Goal: Information Seeking & Learning: Find specific fact

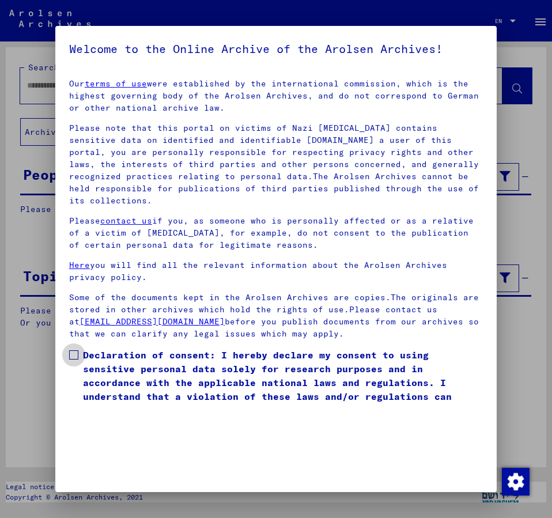
click at [72, 351] on span at bounding box center [73, 355] width 9 height 9
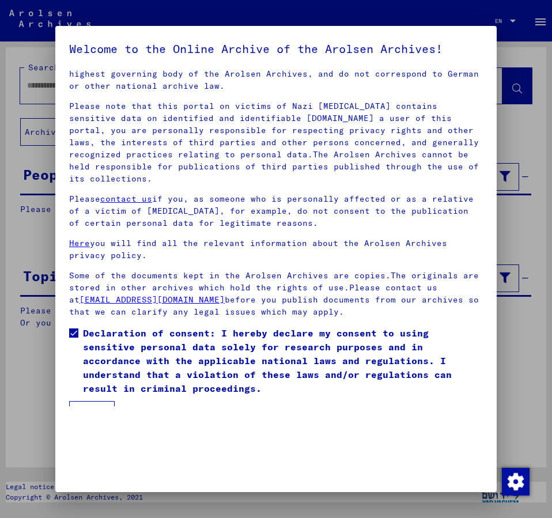
scroll to position [32, 0]
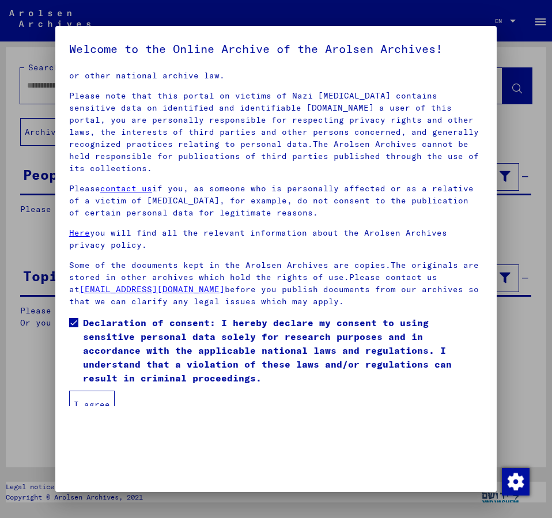
click at [89, 391] on button "I agree" at bounding box center [92, 405] width 46 height 28
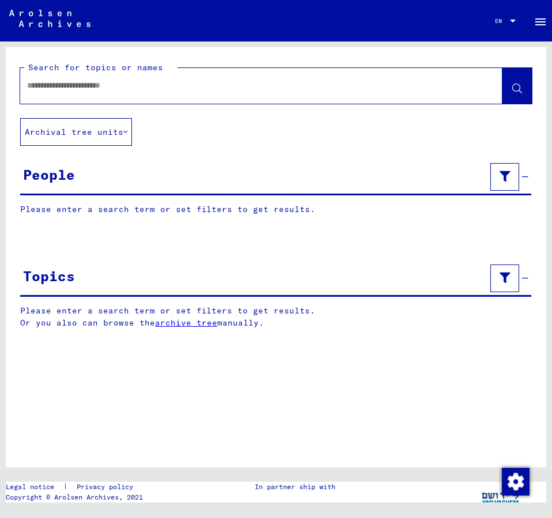
click at [56, 131] on button "Archival tree units" at bounding box center [76, 132] width 112 height 28
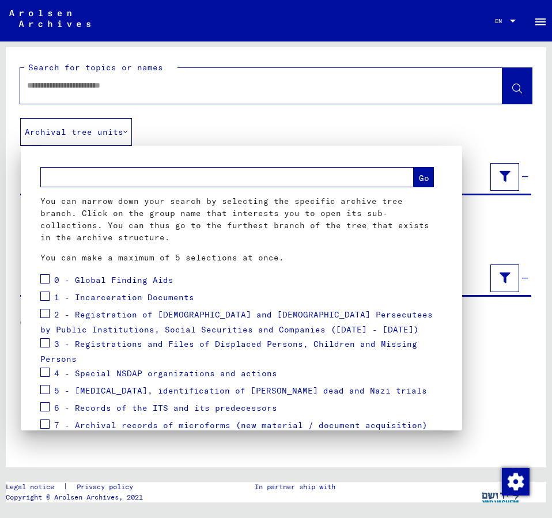
click at [55, 90] on div at bounding box center [276, 259] width 552 height 518
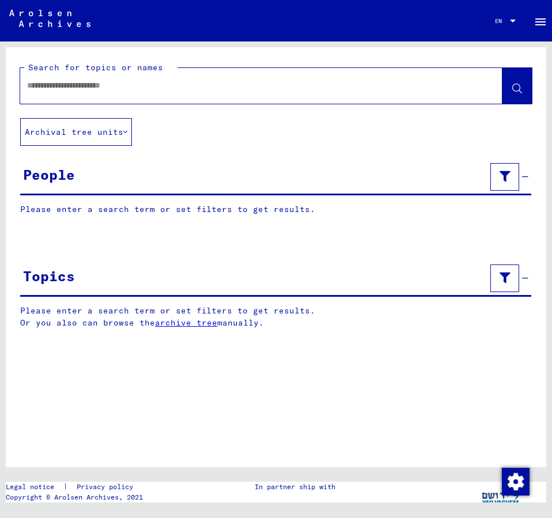
click at [47, 89] on input "text" at bounding box center [251, 86] width 448 height 12
type input "**********"
click at [511, 86] on button at bounding box center [517, 86] width 29 height 36
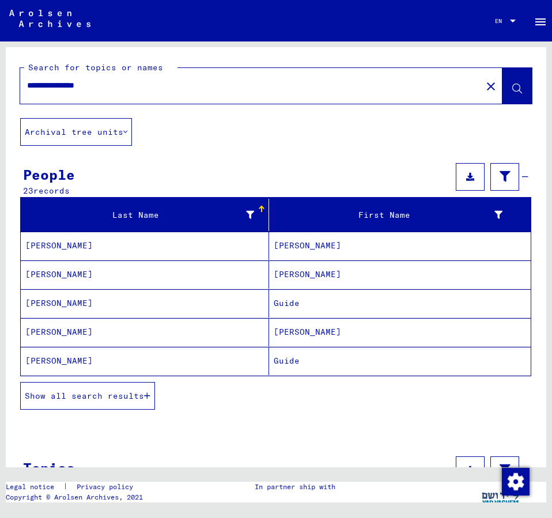
click at [289, 244] on mat-cell "[PERSON_NAME]" at bounding box center [400, 246] width 262 height 28
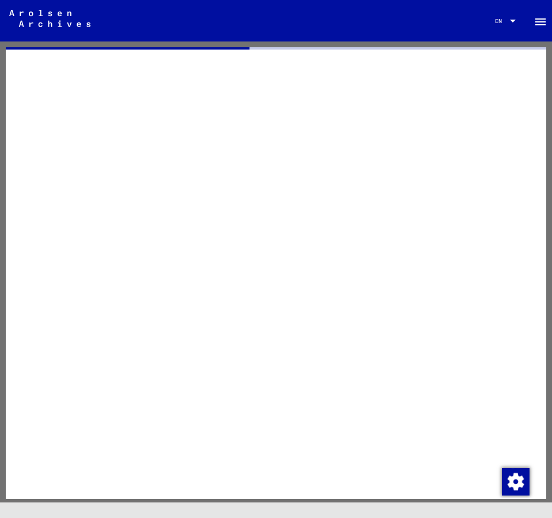
click at [289, 244] on div at bounding box center [276, 273] width 541 height 452
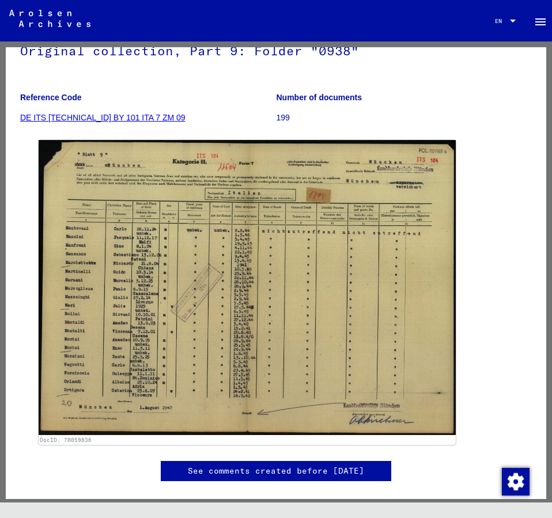
scroll to position [125, 0]
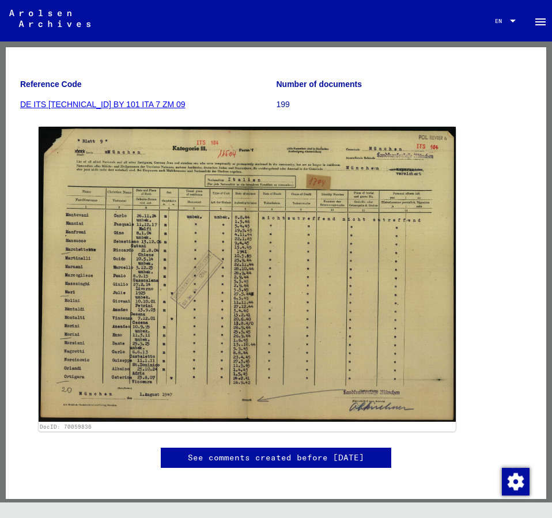
click at [166, 71] on figure "Reference Code DE ITS [TECHNICAL_ID] BY 101 ITA 7 ZM 09" at bounding box center [148, 96] width 256 height 52
